Goal: Transaction & Acquisition: Subscribe to service/newsletter

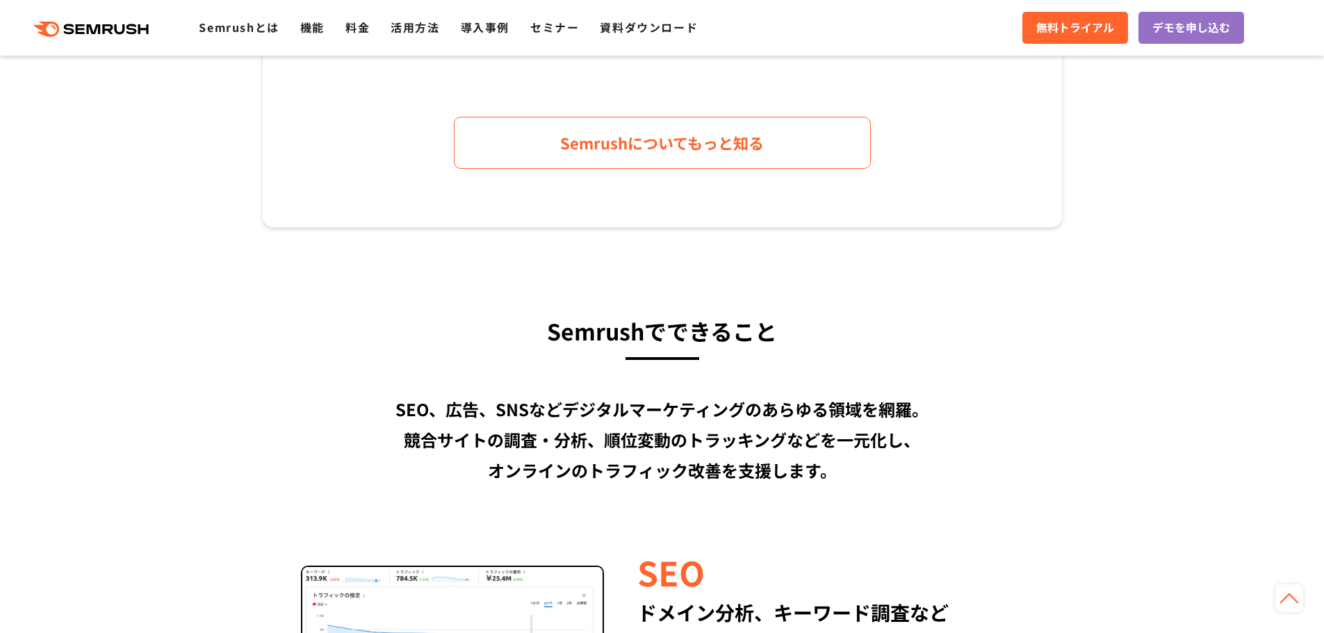
scroll to position [1042, 0]
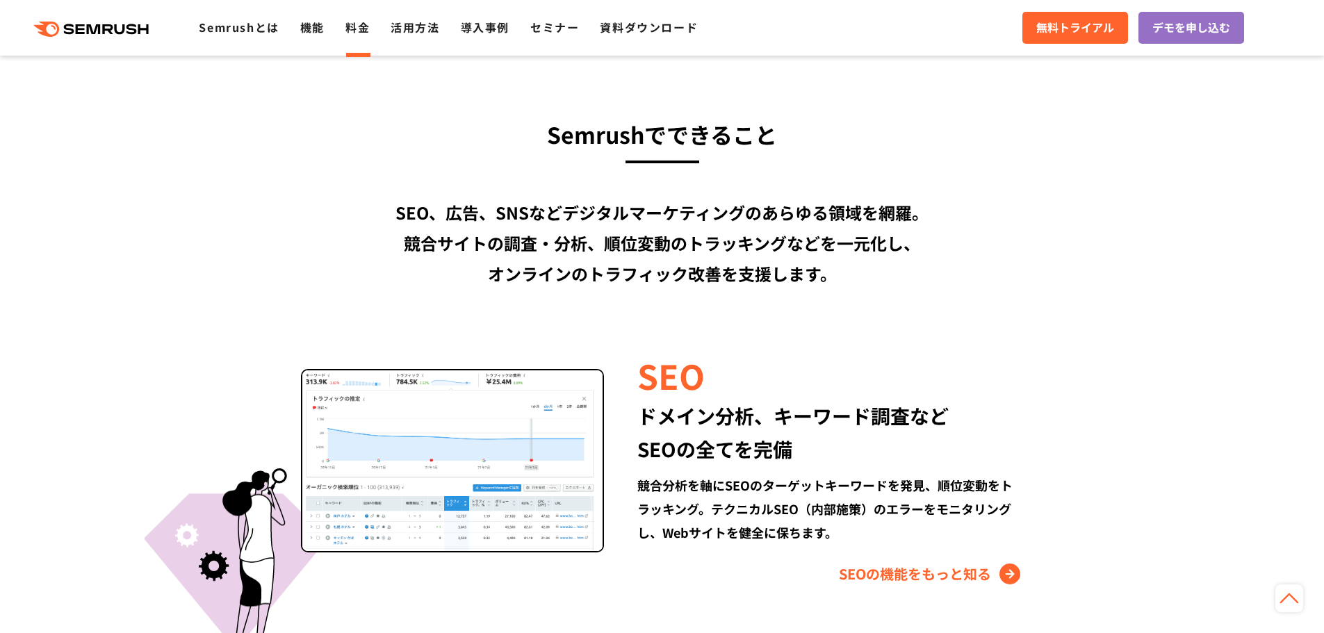
click at [350, 31] on link "料金" at bounding box center [357, 27] width 24 height 17
click at [340, 27] on ul "Semrushとは 機能 料金 活用方法 導入事例 セミナー 資料ダウンロード" at bounding box center [459, 28] width 520 height 18
click at [349, 27] on link "料金" at bounding box center [357, 27] width 24 height 17
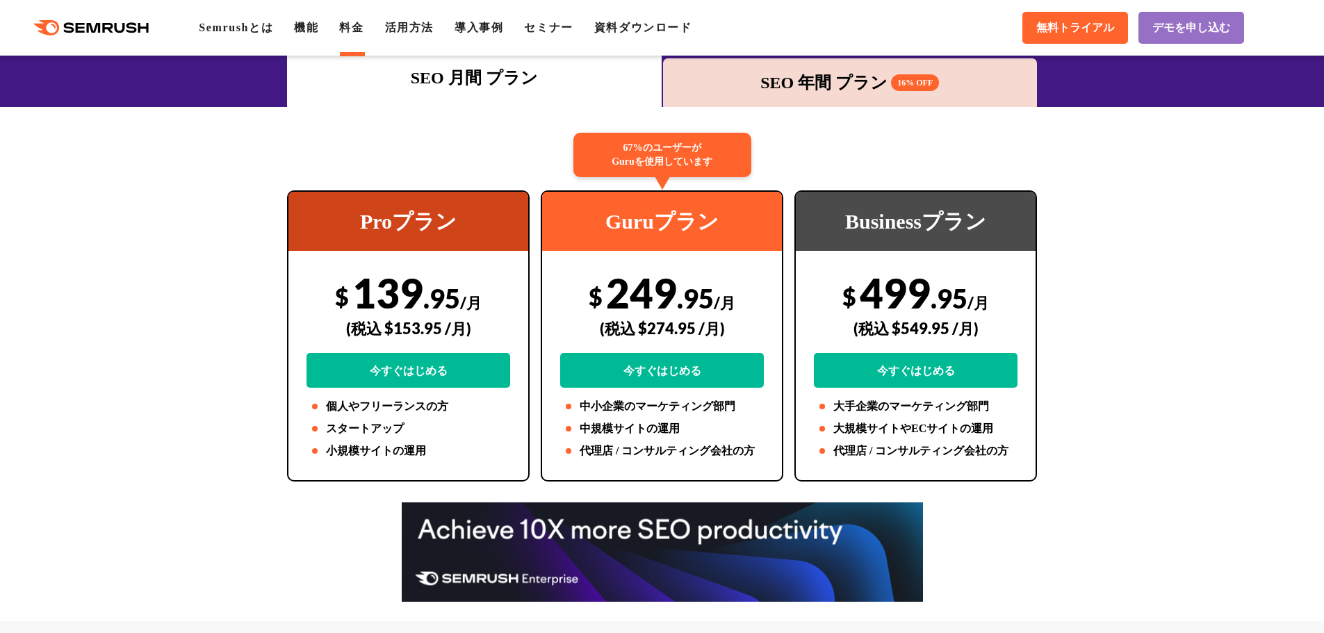
scroll to position [69, 0]
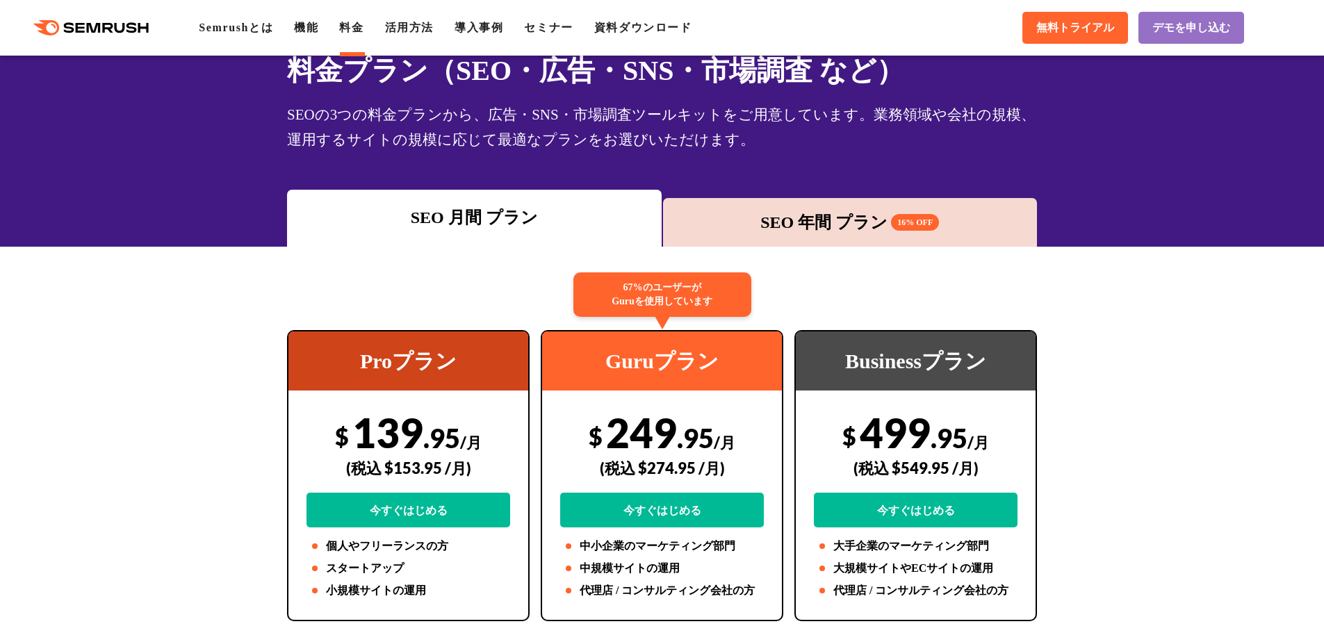
click at [869, 222] on div "SEO 年間 プラン 16% OFF" at bounding box center [850, 222] width 361 height 25
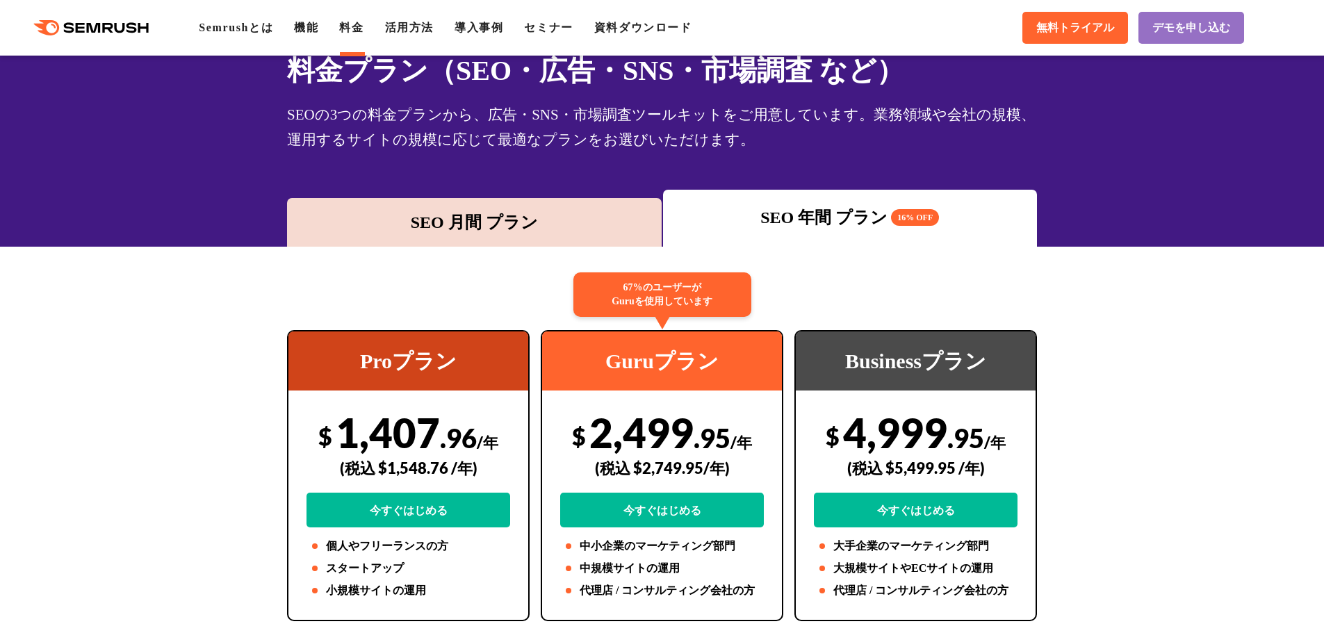
click at [550, 216] on div "SEO 月間 プラン" at bounding box center [474, 222] width 361 height 25
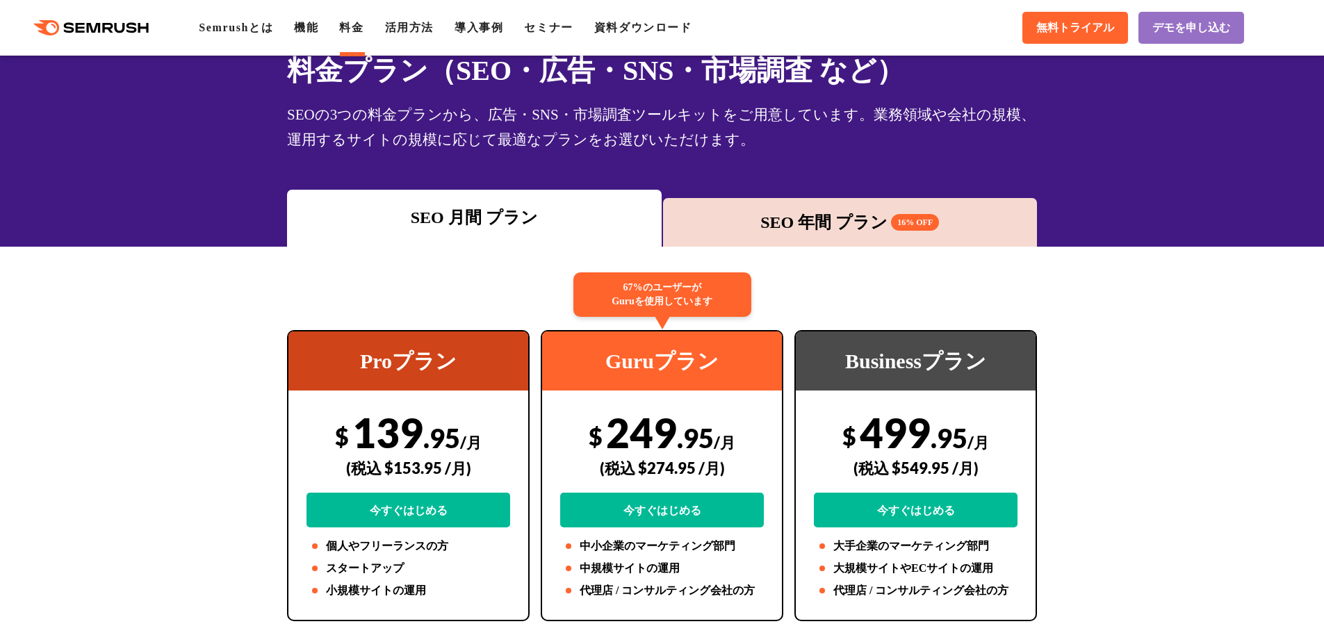
click at [706, 223] on div "SEO 年間 プラン 16% OFF" at bounding box center [850, 222] width 361 height 25
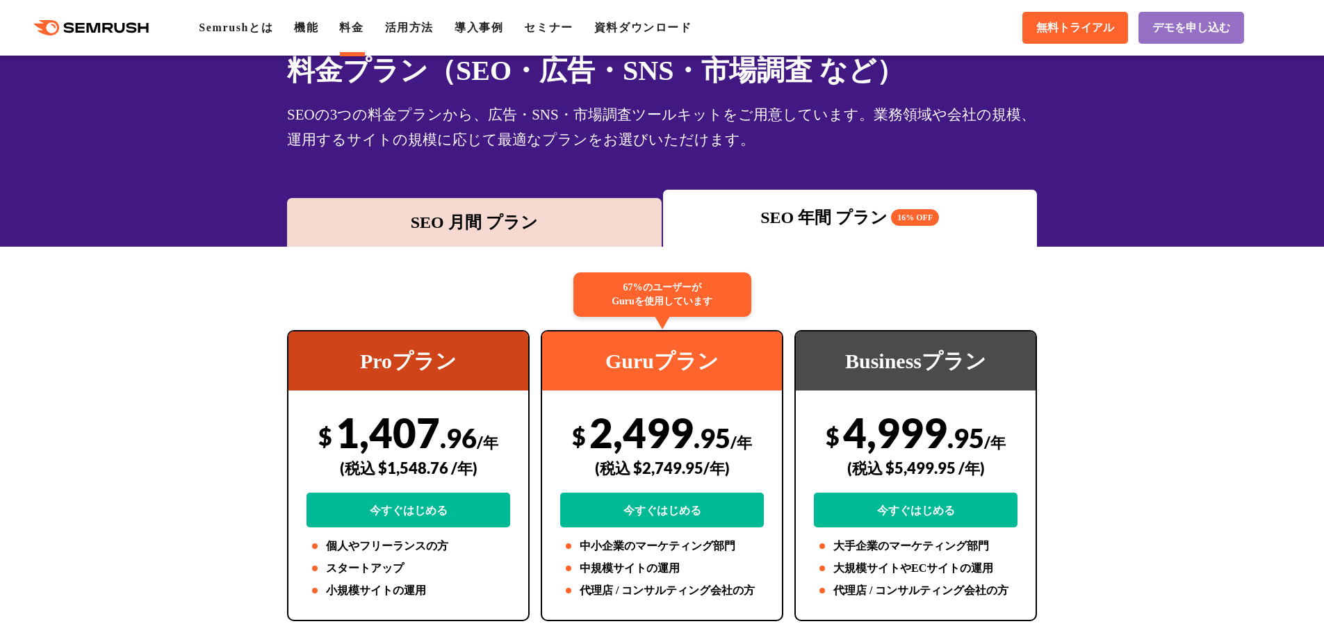
click at [568, 224] on div "SEO 月間 プラン" at bounding box center [474, 222] width 361 height 25
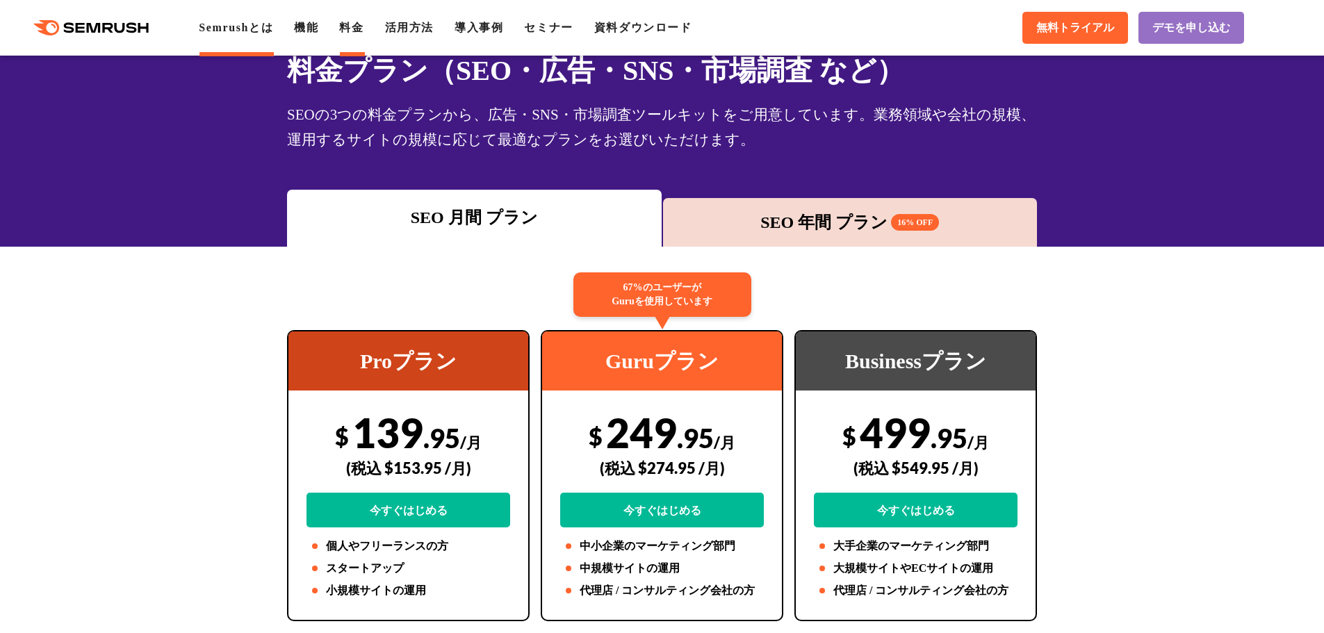
click at [251, 28] on link "Semrushとは" at bounding box center [236, 28] width 74 height 12
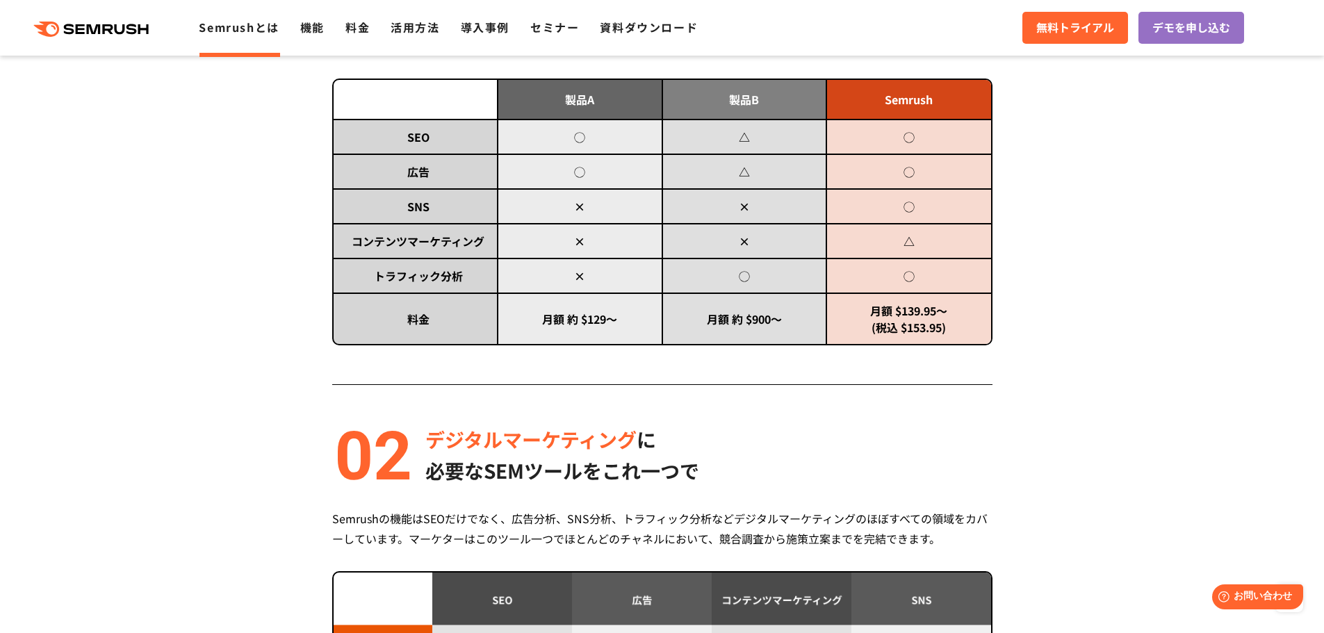
scroll to position [486, 0]
